Goal: Information Seeking & Learning: Check status

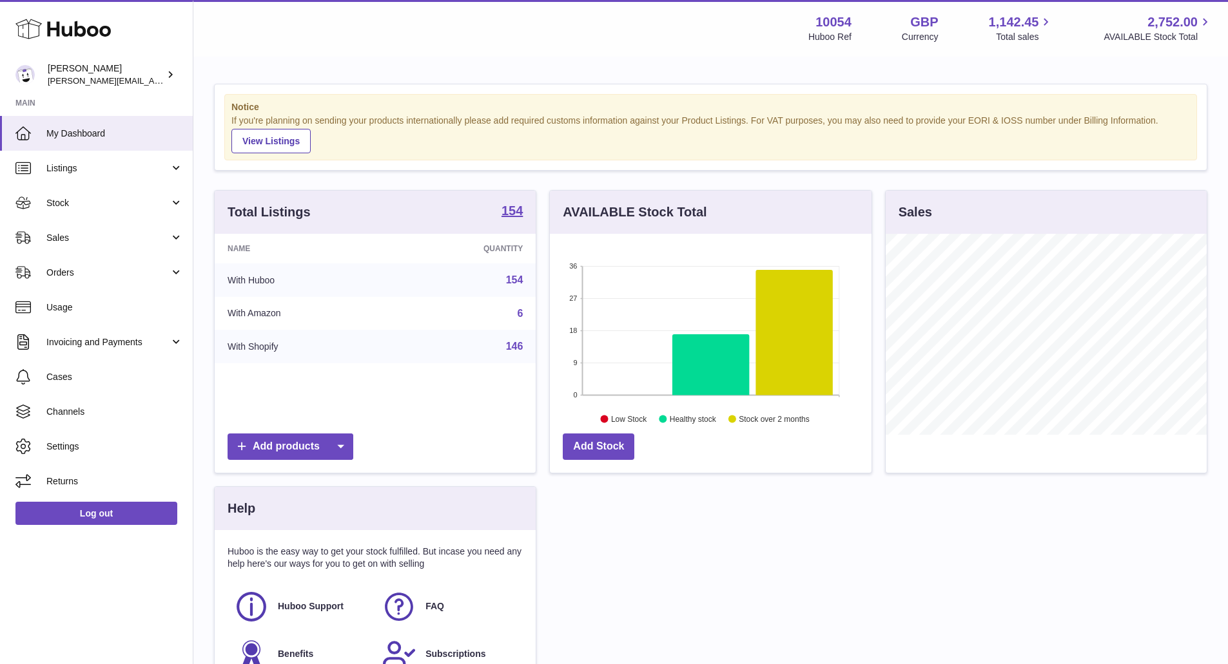
scroll to position [201, 322]
click at [135, 229] on link "Sales" at bounding box center [96, 237] width 193 height 35
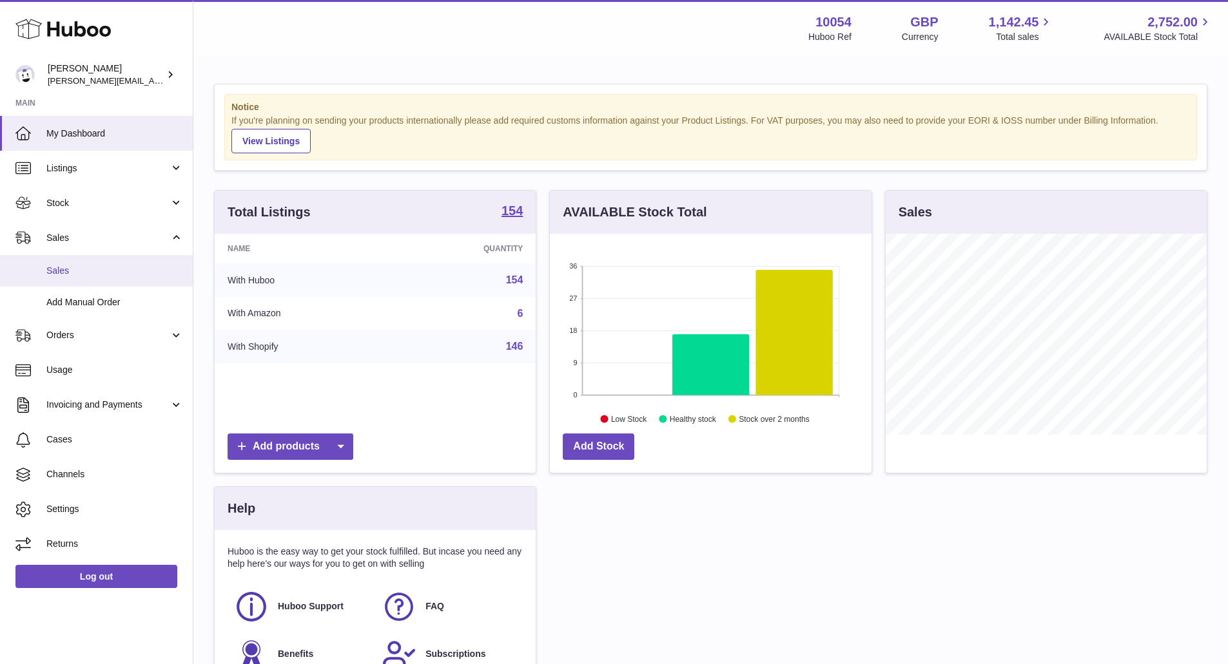
click at [160, 264] on link "Sales" at bounding box center [96, 271] width 193 height 32
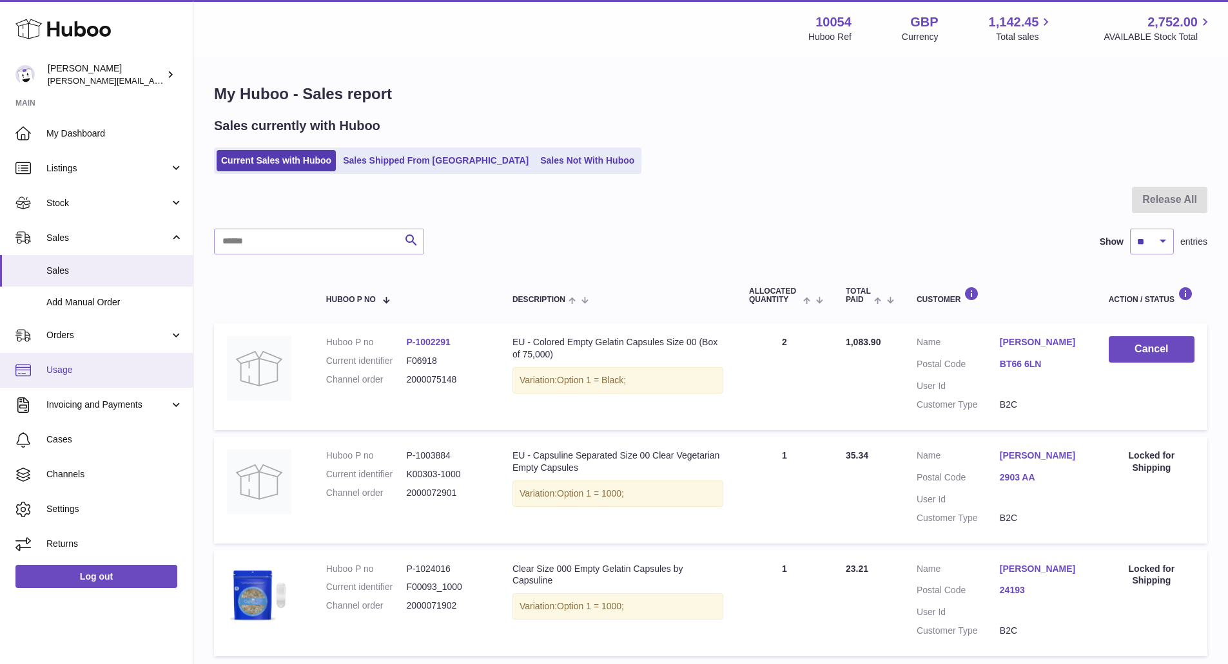
click at [95, 367] on span "Usage" at bounding box center [114, 370] width 137 height 12
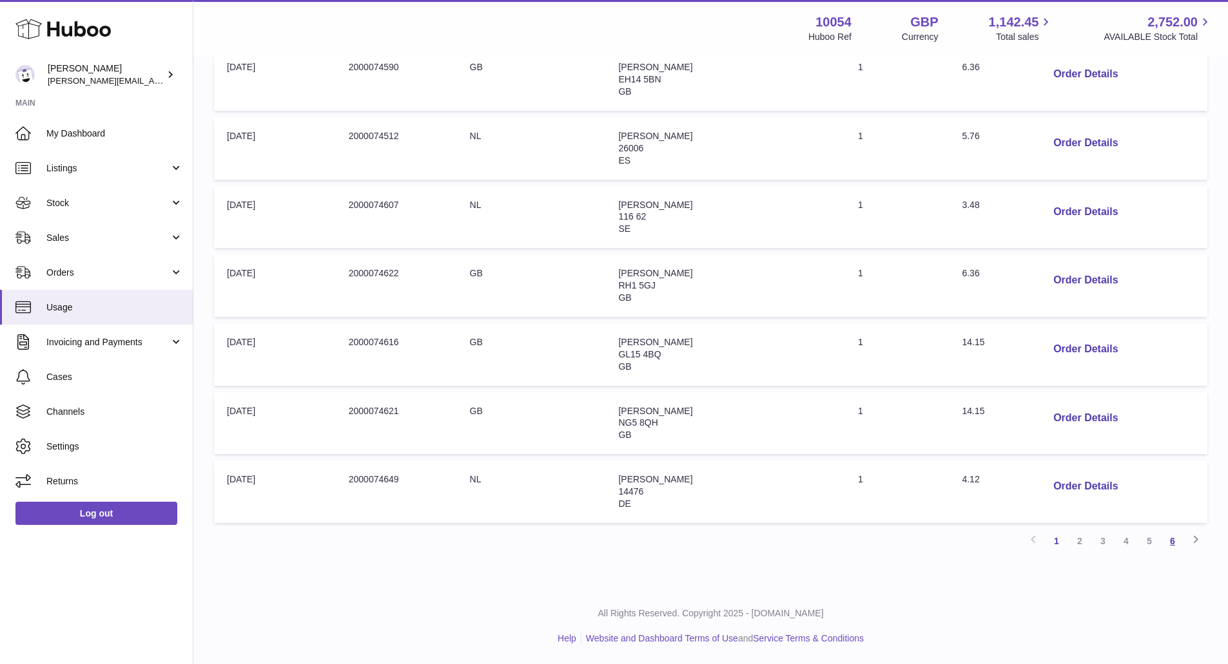
click at [1171, 537] on link "6" at bounding box center [1172, 541] width 23 height 23
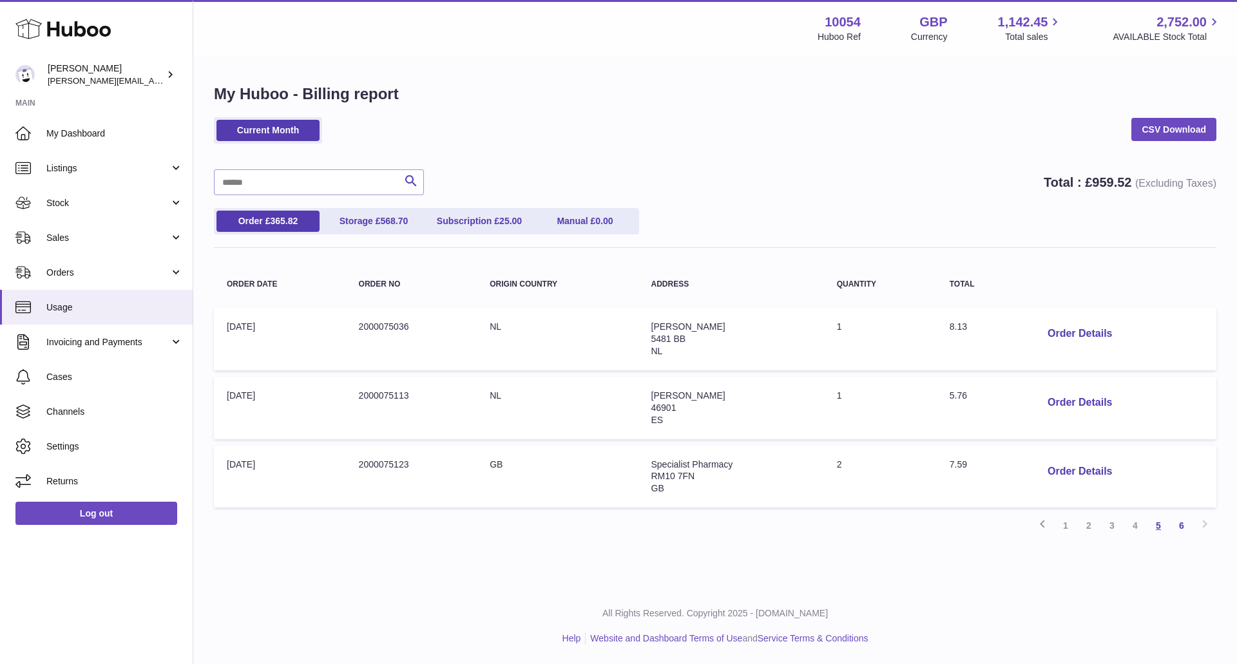
click at [1154, 529] on link "5" at bounding box center [1158, 525] width 23 height 23
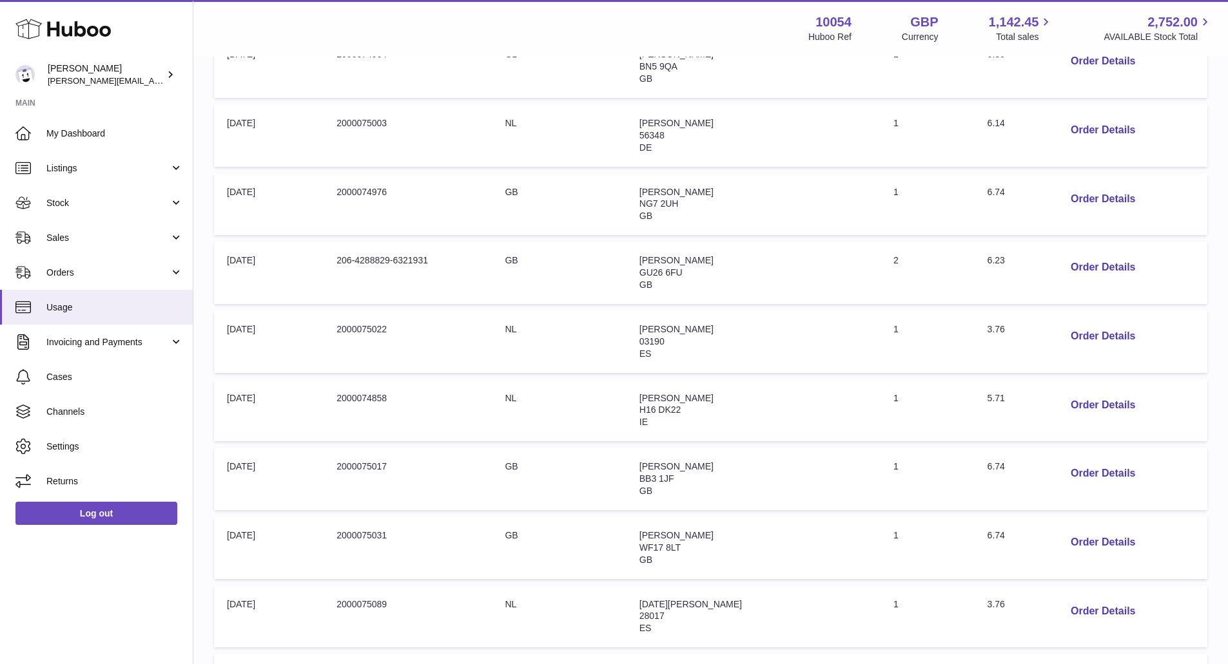
scroll to position [466, 0]
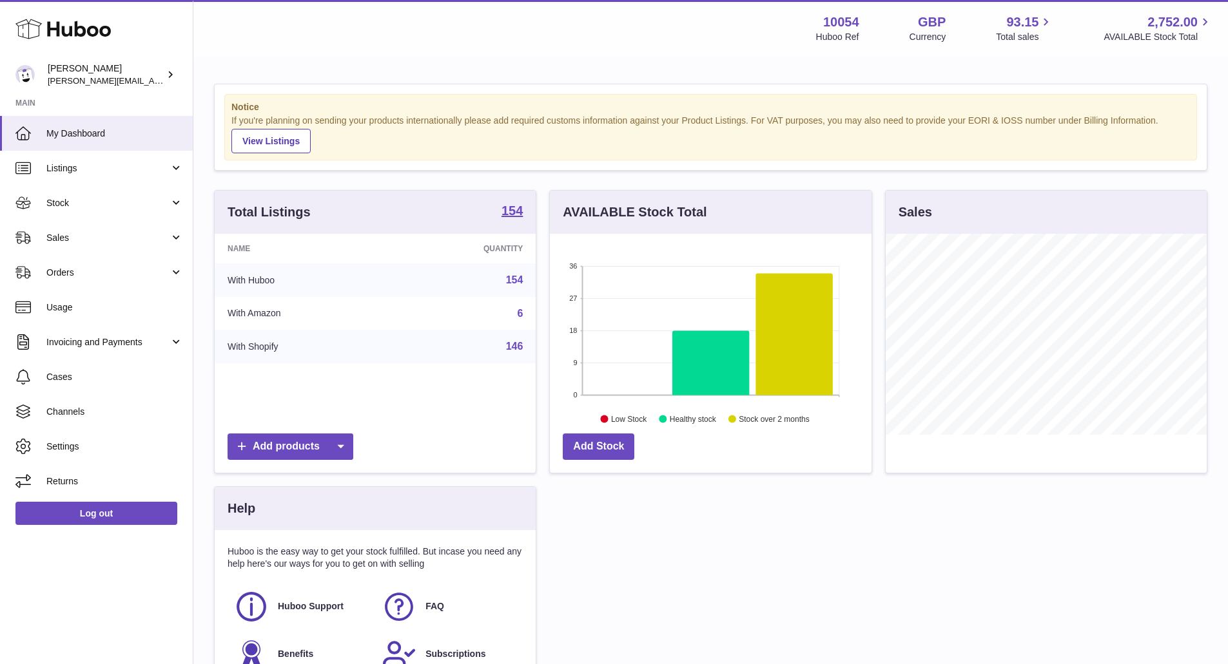
scroll to position [201, 322]
click at [129, 238] on span "Sales" at bounding box center [107, 238] width 123 height 12
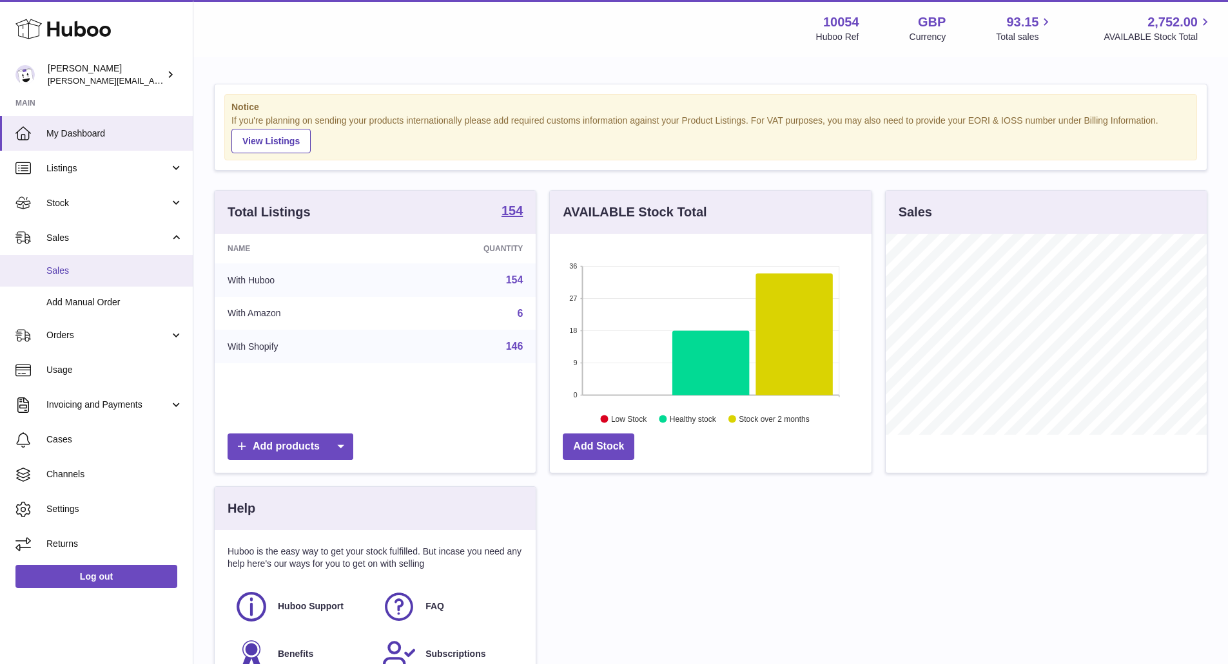
click at [127, 271] on span "Sales" at bounding box center [114, 271] width 137 height 12
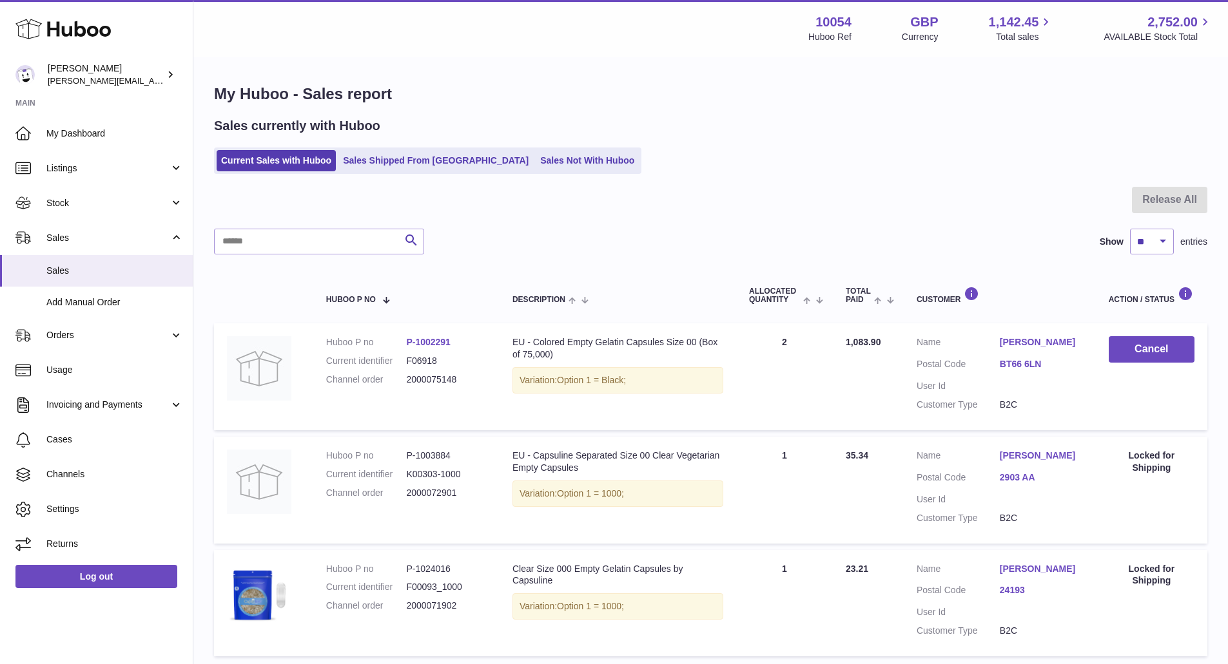
click at [535, 162] on link "Sales Not With Huboo" at bounding box center [586, 160] width 103 height 21
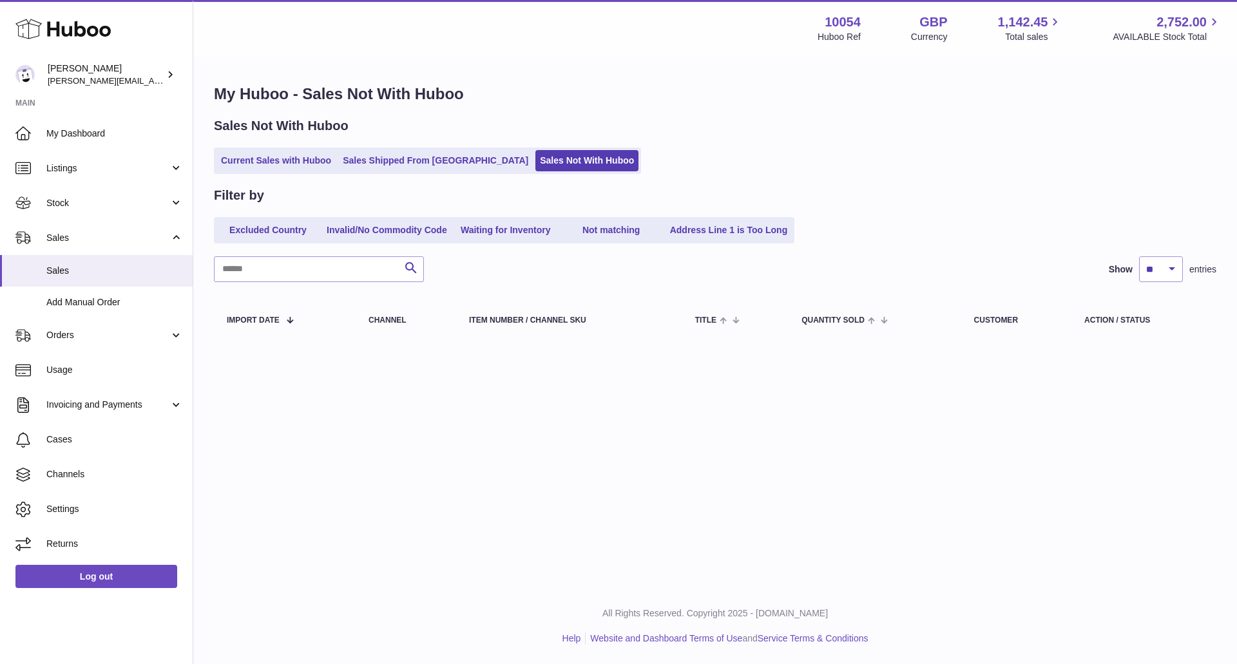
click at [274, 172] on ul "Current Sales with Huboo Sales Shipped From Huboo Sales Not With Huboo" at bounding box center [427, 161] width 427 height 26
click at [285, 160] on link "Current Sales with Huboo" at bounding box center [276, 160] width 119 height 21
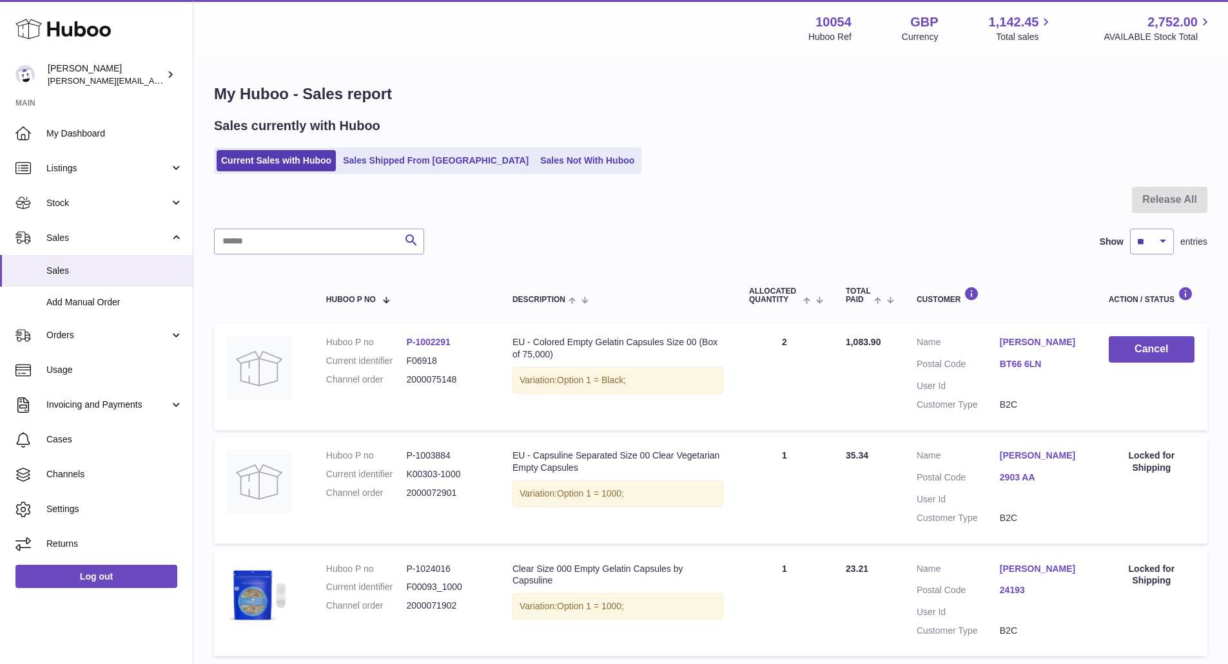
click at [439, 389] on dl "Huboo P no P-1002291 Current identifier F06918 Channel order 2000075148" at bounding box center [406, 364] width 160 height 56
click at [436, 381] on dd "2000075148" at bounding box center [446, 380] width 81 height 12
copy dd "2000075148"
